Goal: Task Accomplishment & Management: Complete application form

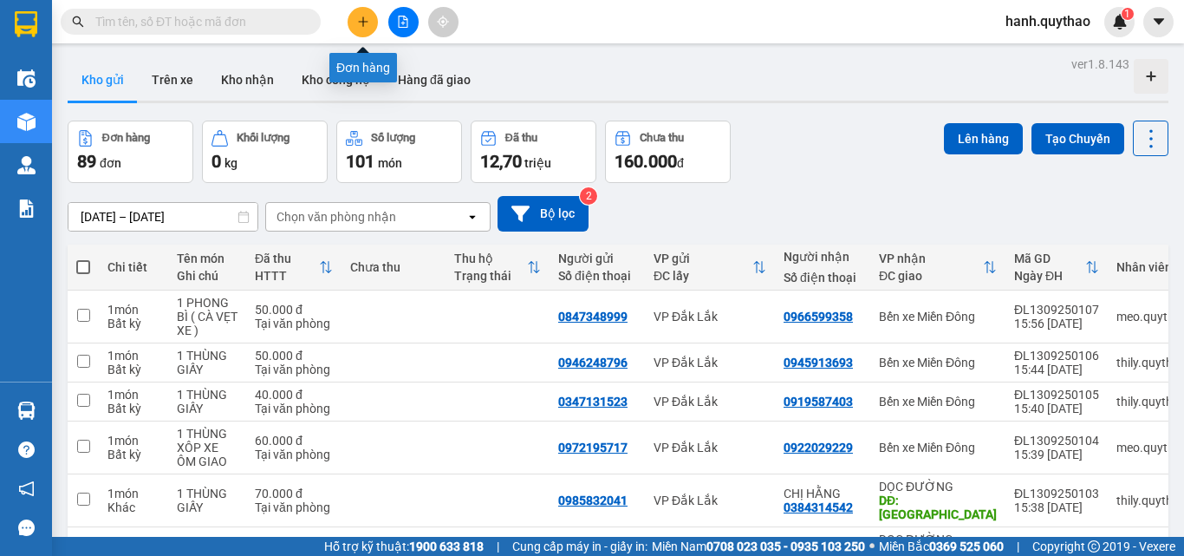
click at [362, 29] on button at bounding box center [363, 22] width 30 height 30
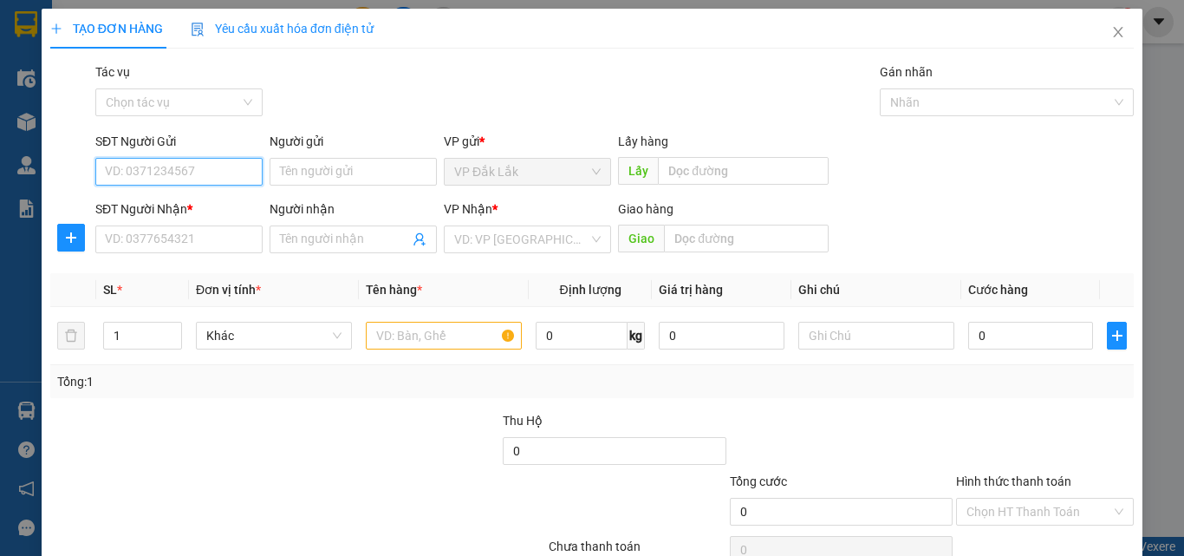
click at [180, 177] on input "SĐT Người Gửi" at bounding box center [178, 172] width 167 height 28
type input "0777489441"
click at [153, 198] on div "0777489441" at bounding box center [177, 206] width 145 height 19
type input "0328122423"
type input "N4 GA"
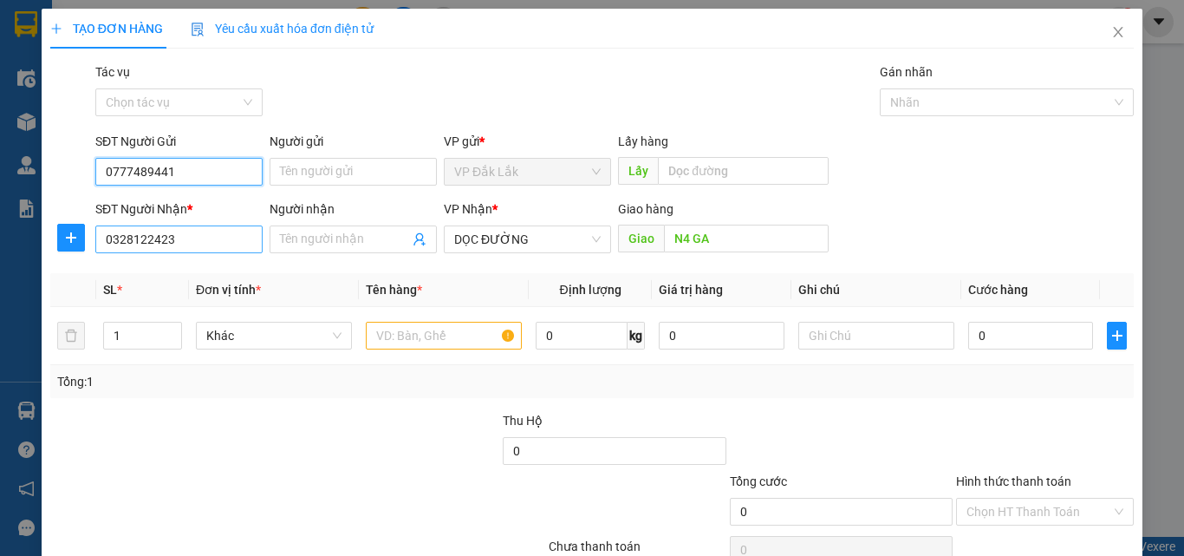
type input "0777489441"
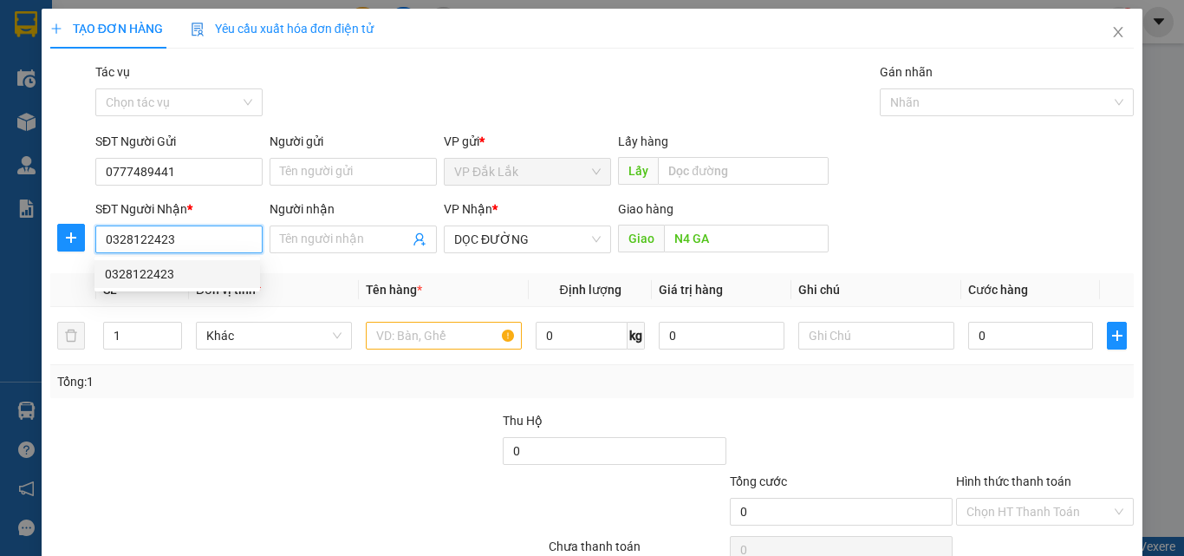
drag, startPoint x: 197, startPoint y: 249, endPoint x: 89, endPoint y: 241, distance: 107.8
click at [89, 241] on div "SĐT Người Nhận * 0328122423 Người nhận Tên người nhận VP Nhận * DỌC ĐƯỜNG [GEOG…" at bounding box center [592, 229] width 1087 height 61
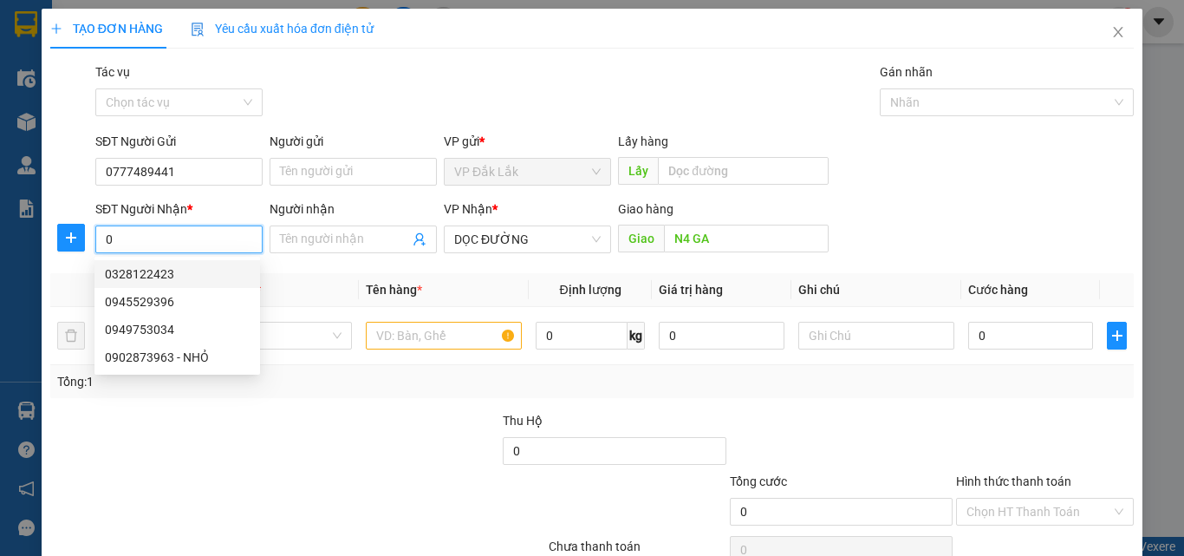
type input "0"
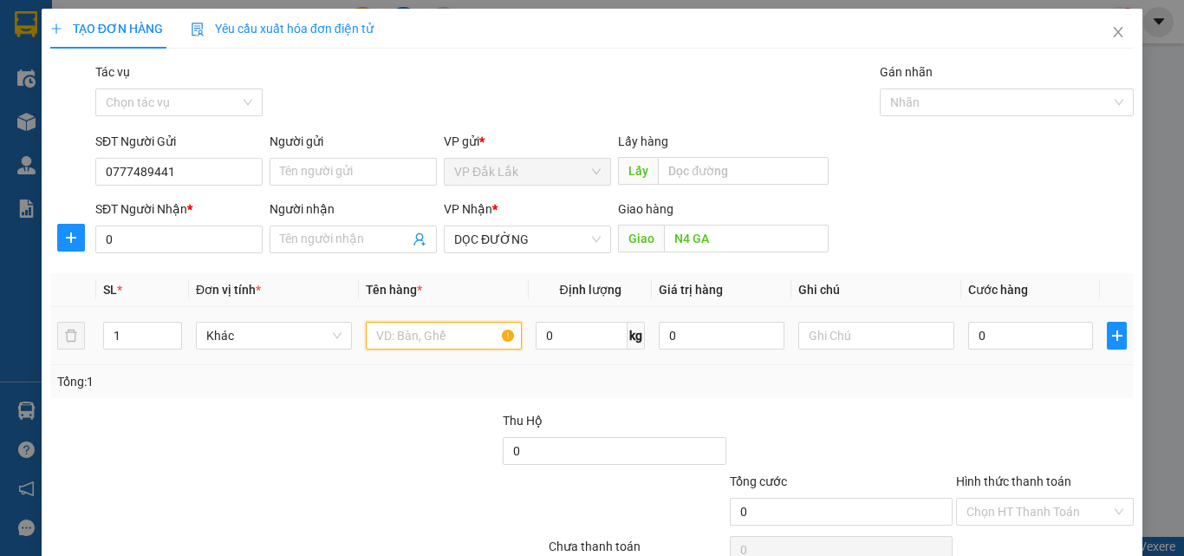
click at [394, 340] on input "text" at bounding box center [444, 336] width 156 height 28
type input "1 THÙNG GIẤY"
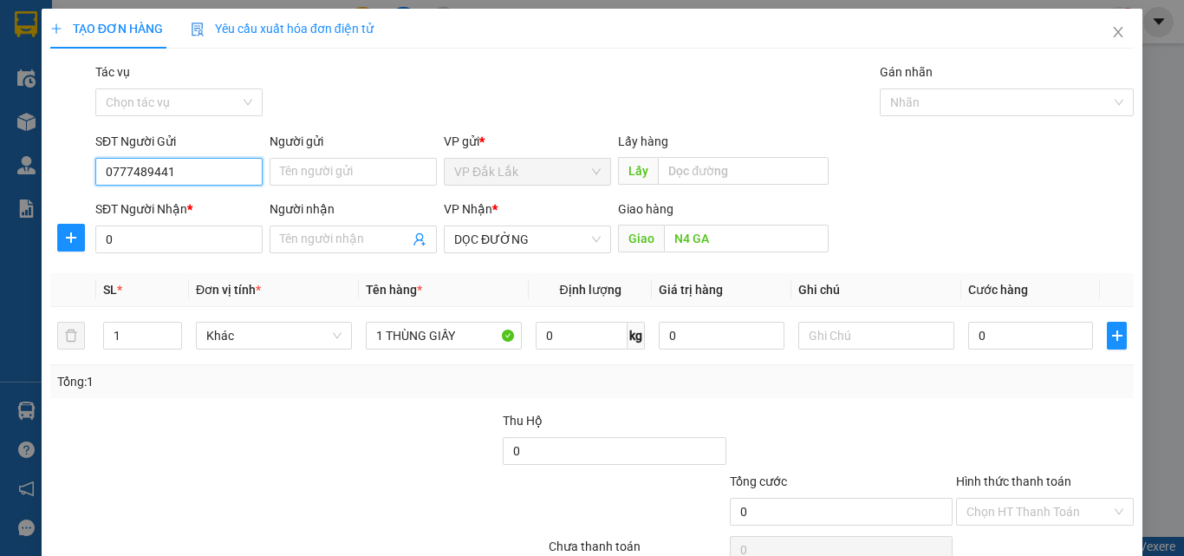
click at [195, 167] on input "0777489441" at bounding box center [178, 172] width 167 height 28
type input "0777489441."
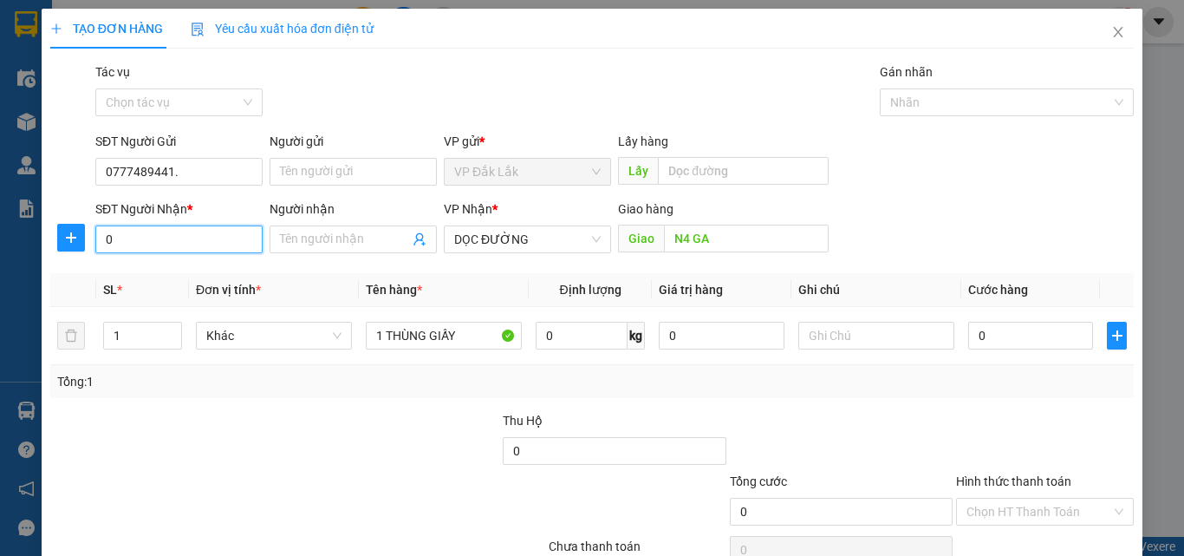
click at [173, 243] on input "0" at bounding box center [178, 239] width 167 height 28
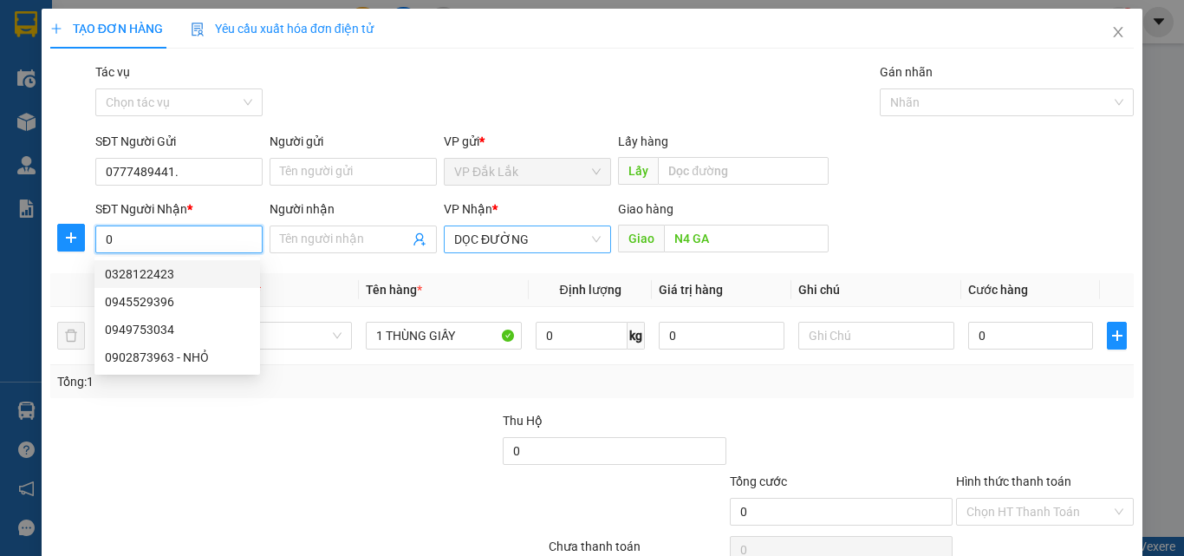
click at [518, 236] on span "DỌC ĐƯỜNG" at bounding box center [527, 239] width 146 height 26
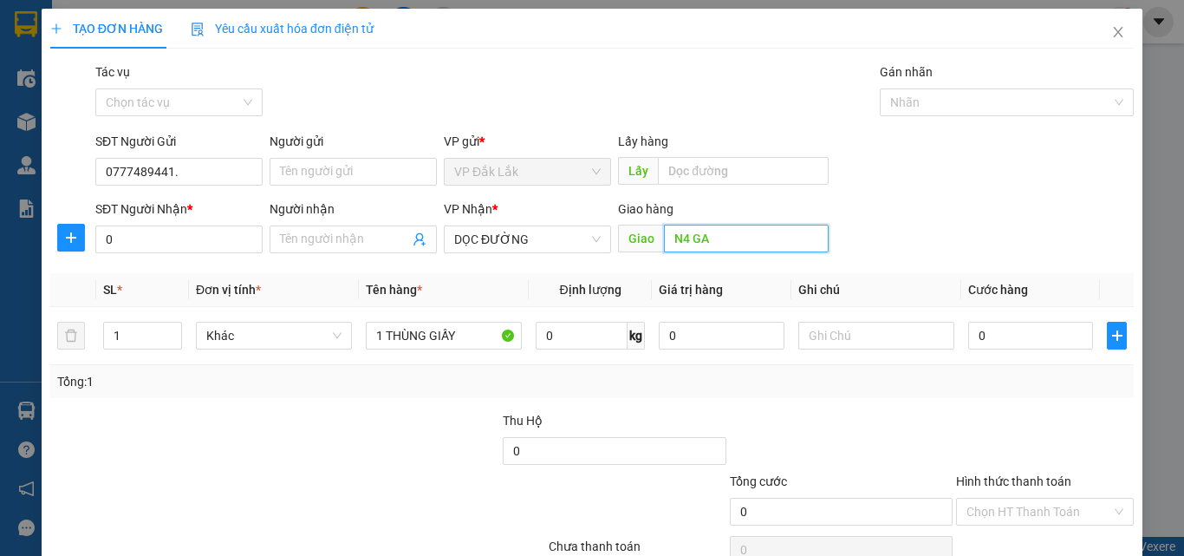
click at [707, 228] on input "N4 GA" at bounding box center [746, 239] width 165 height 28
type input "MỸ PHƯỚC 3 - BẾN CÁT"
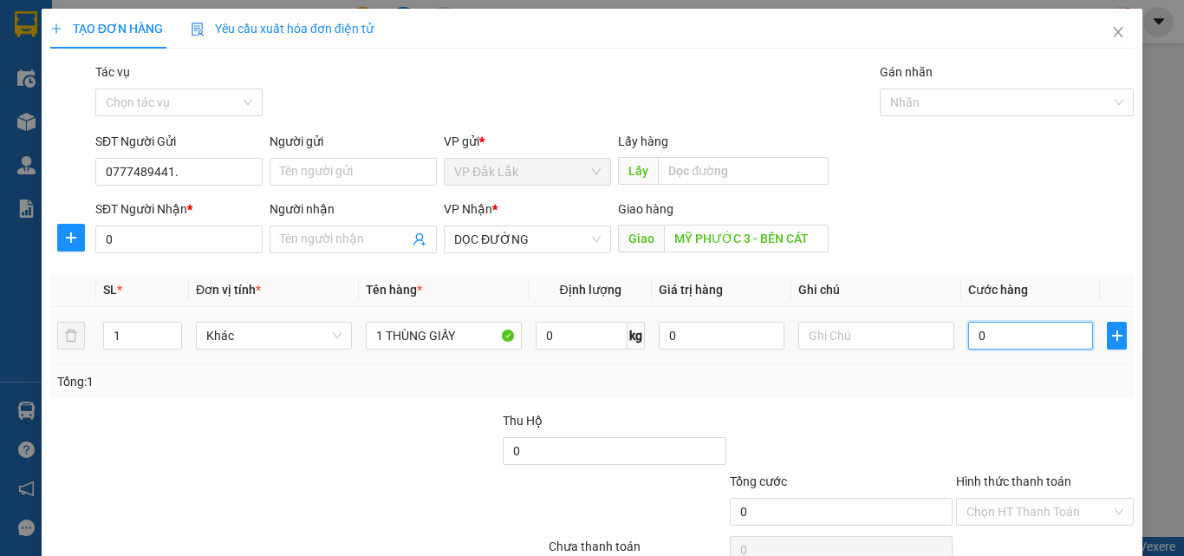
click at [986, 332] on input "0" at bounding box center [1030, 336] width 125 height 28
type input "5"
type input "50"
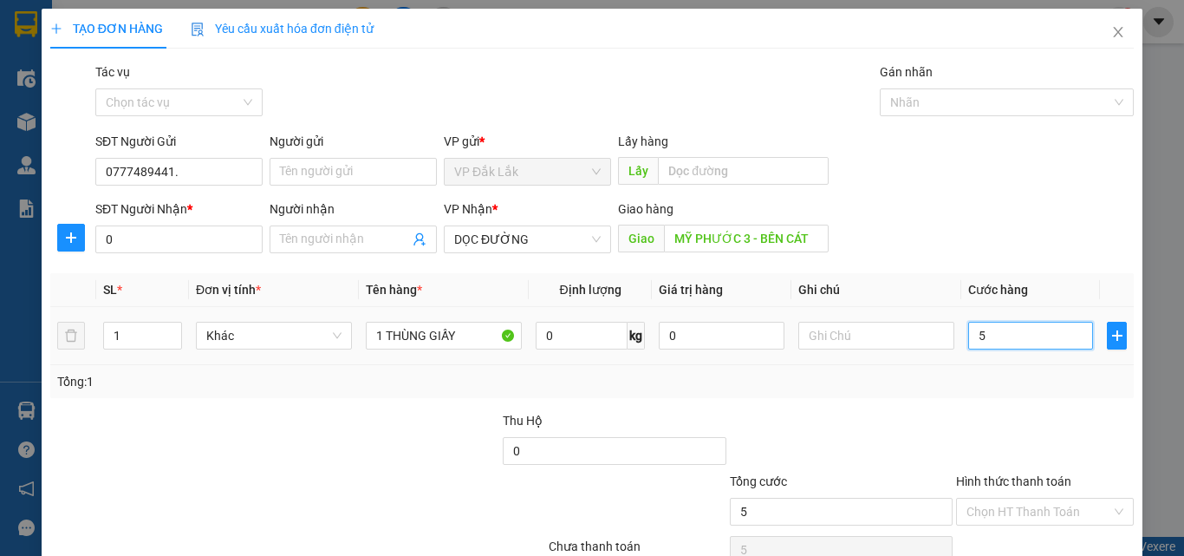
type input "50"
type input "500"
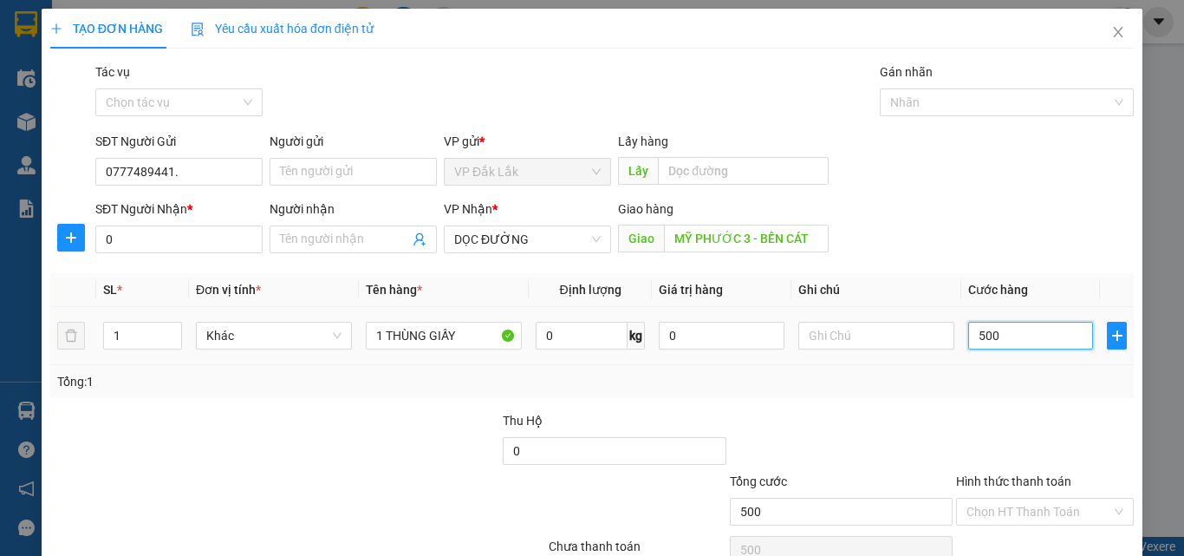
type input "5.000"
type input "50.000"
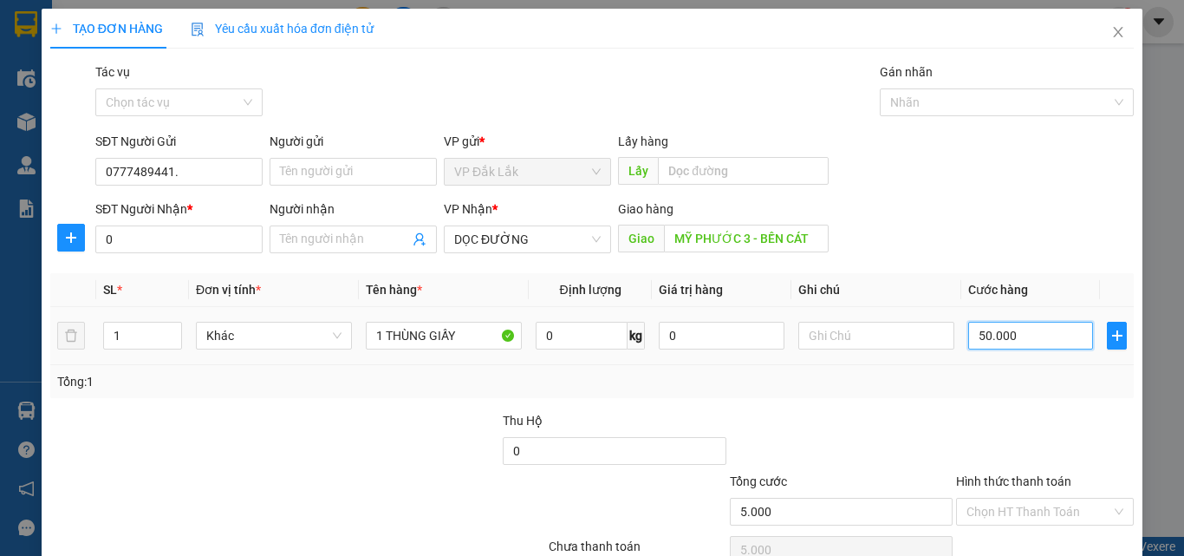
type input "50.000"
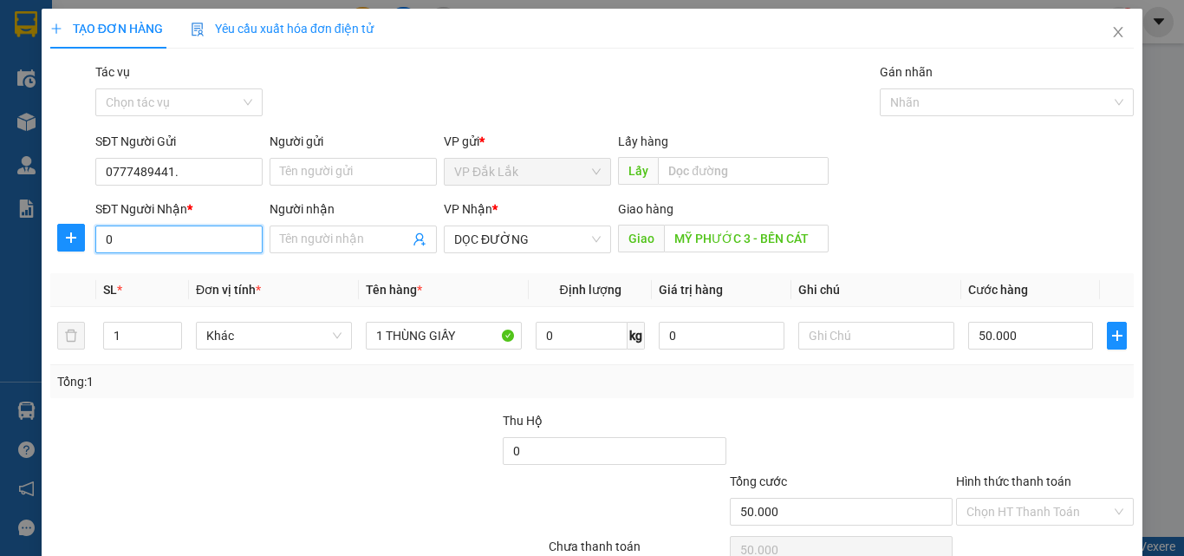
click at [114, 235] on input "0" at bounding box center [178, 239] width 167 height 28
type input "0338094556"
click at [192, 279] on div "0338094556 - PHUC" at bounding box center [177, 273] width 145 height 19
type input "PHUC"
type input "MP3"
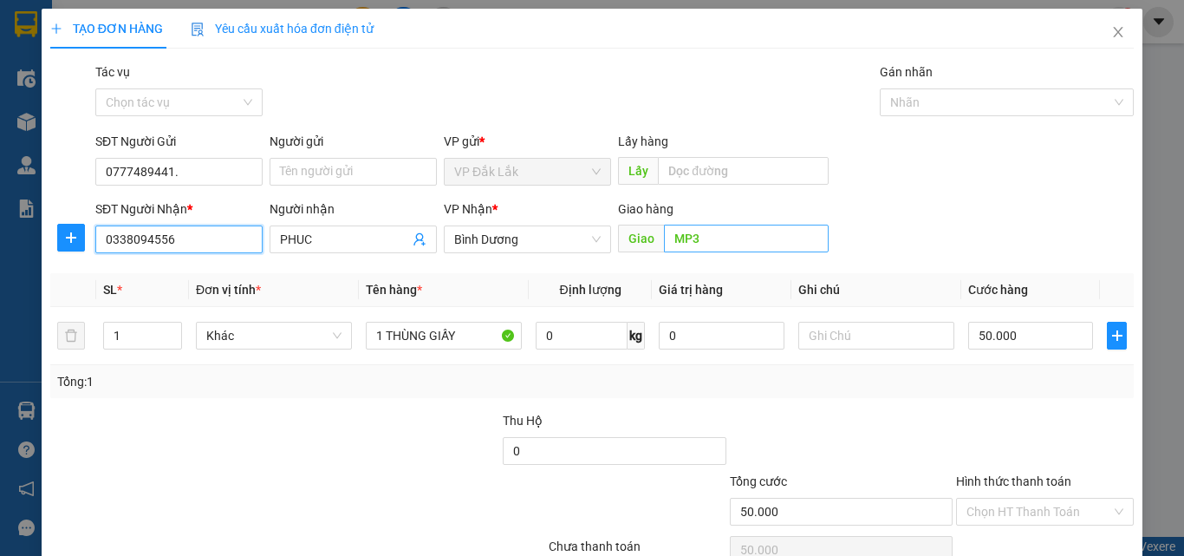
type input "0338094556"
click at [668, 242] on input "MP3" at bounding box center [746, 239] width 165 height 28
click at [722, 237] on input "MP3" at bounding box center [746, 239] width 165 height 28
type input "M"
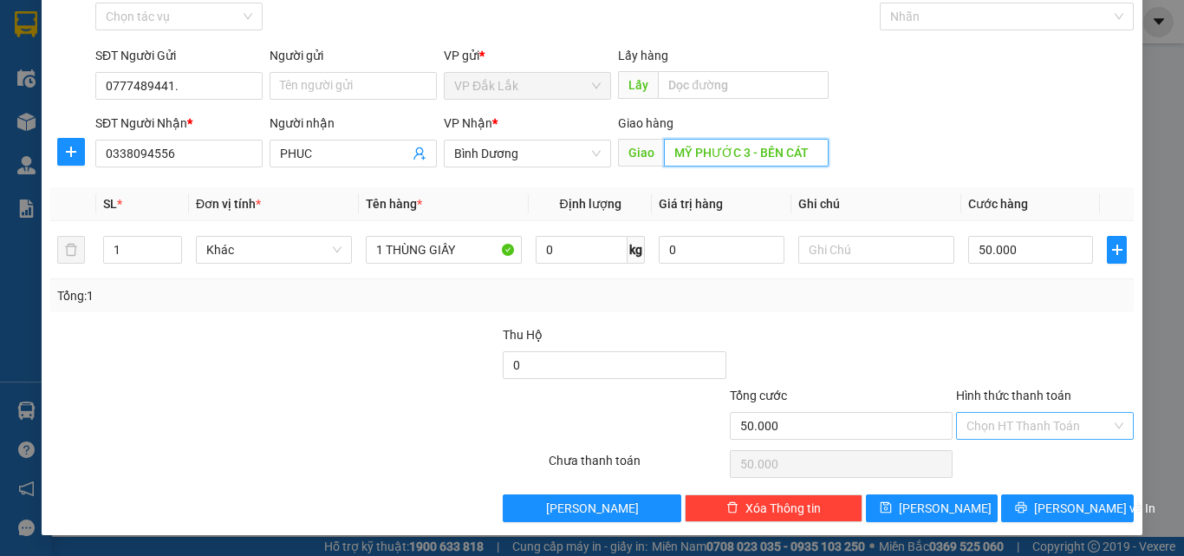
click at [1103, 418] on div "Chọn HT Thanh Toán" at bounding box center [1045, 426] width 178 height 28
type input "MỸ PHƯỚC 3 - BẾN CÁT"
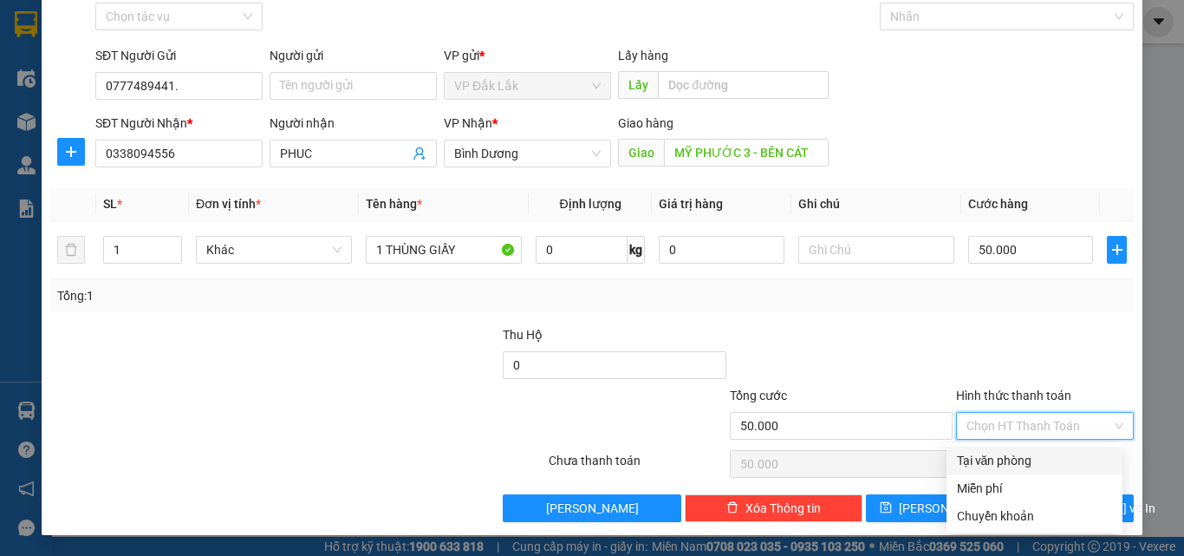
click at [1000, 460] on div "Tại văn phòng" at bounding box center [1034, 460] width 155 height 19
type input "0"
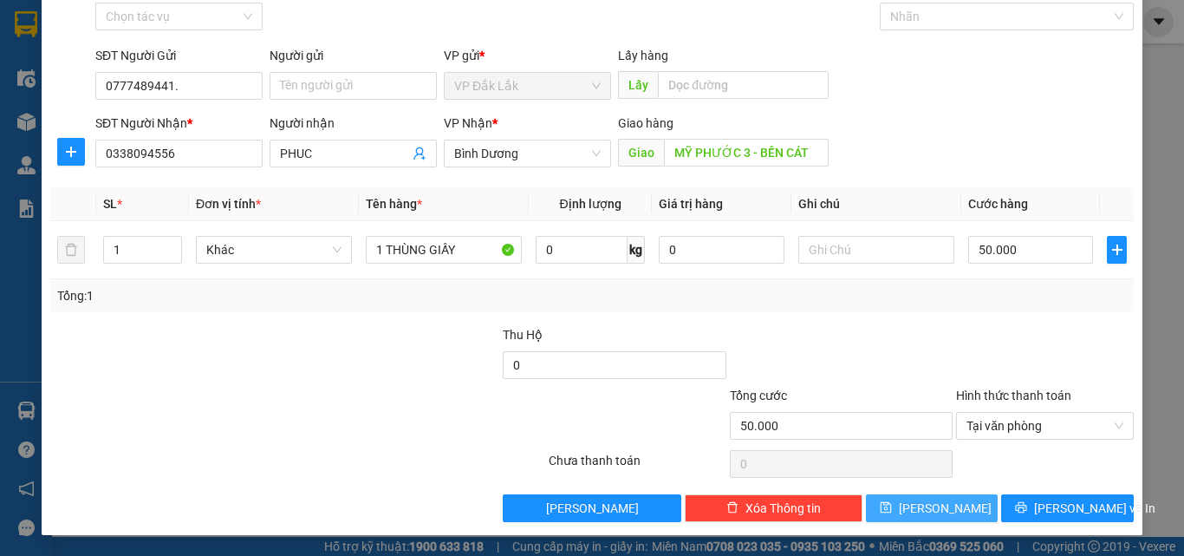
click at [942, 506] on button "Lưu" at bounding box center [932, 508] width 133 height 28
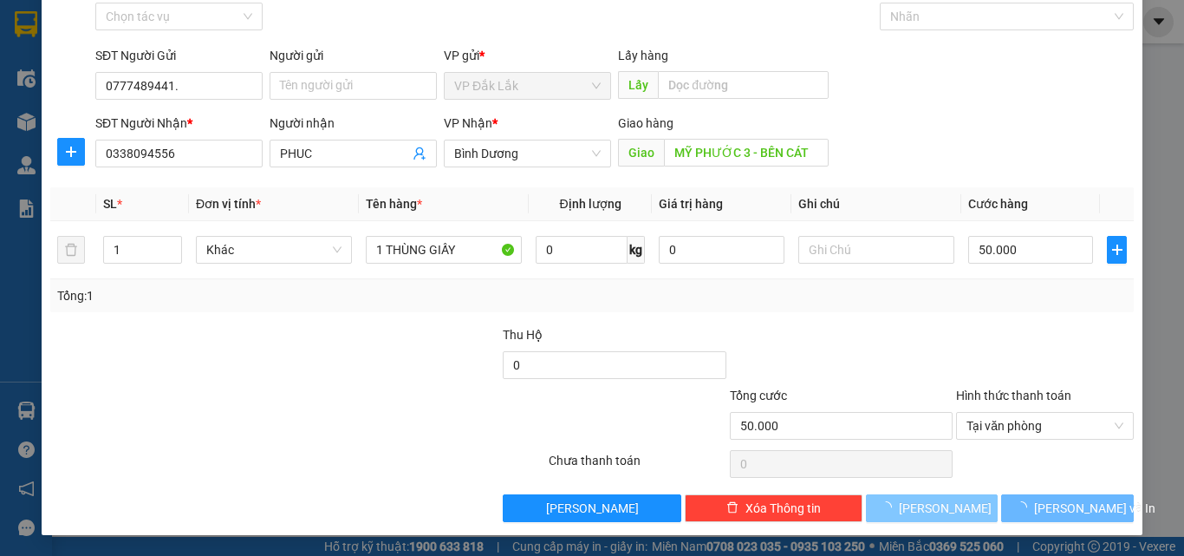
type input "0"
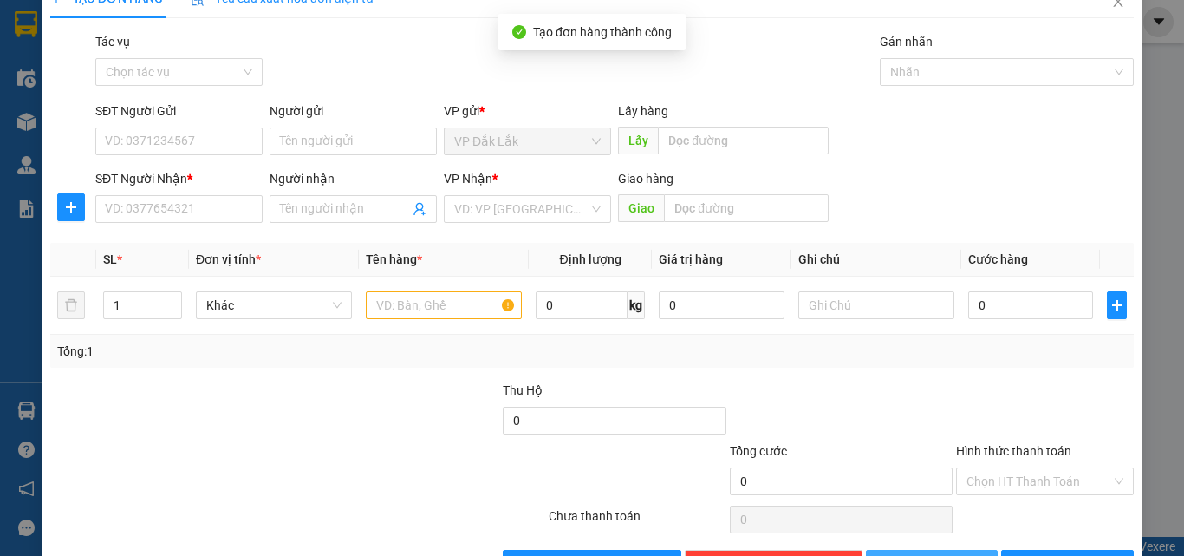
scroll to position [0, 0]
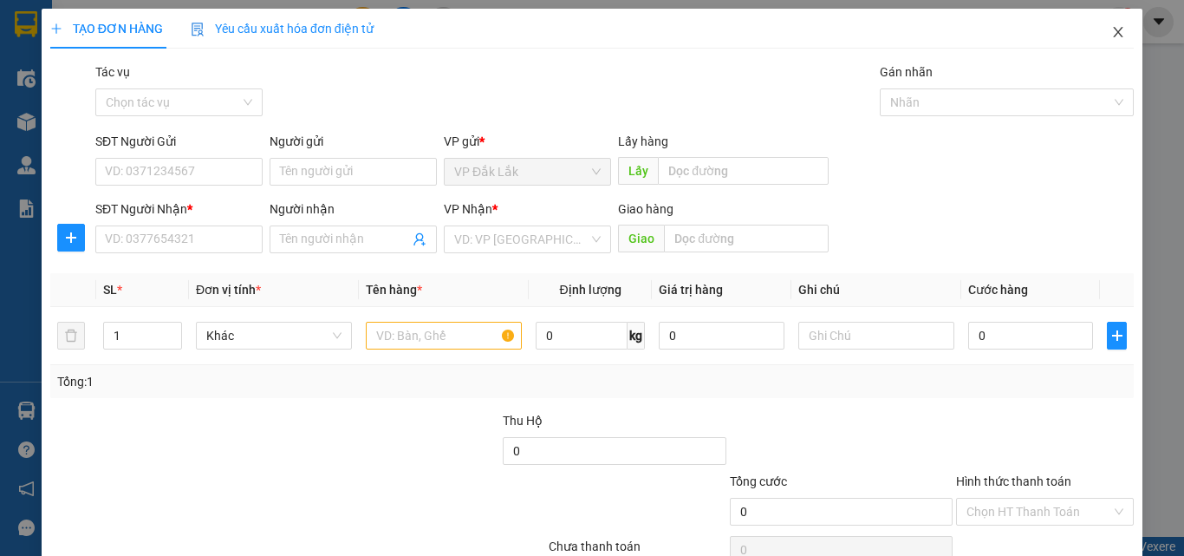
click at [1114, 30] on icon "close" at bounding box center [1119, 32] width 10 height 10
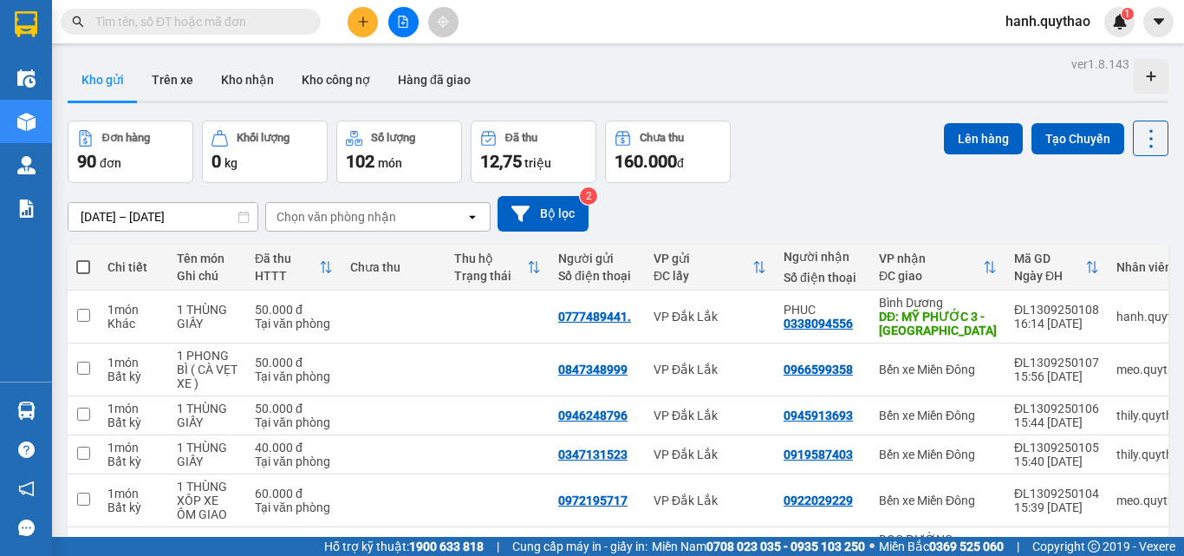
drag, startPoint x: 1104, startPoint y: 29, endPoint x: 778, endPoint y: 152, distance: 348.4
click at [778, 152] on div "ver 1.8.143 Kho gửi Trên xe Kho nhận Kho công nợ Hàng đã giao Đơn hàng 90 đơn K…" at bounding box center [618, 432] width 1115 height 760
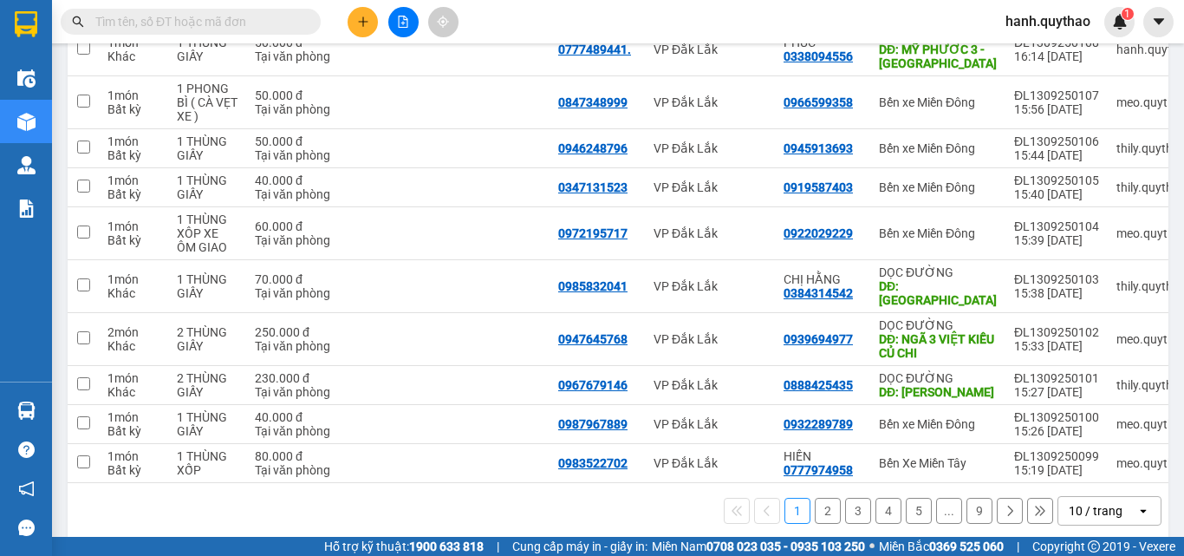
scroll to position [291, 0]
